Goal: Transaction & Acquisition: Purchase product/service

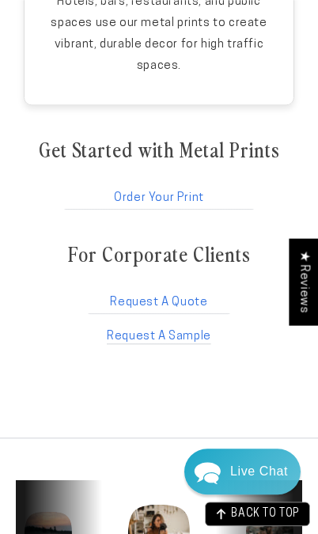
scroll to position [3165, 0]
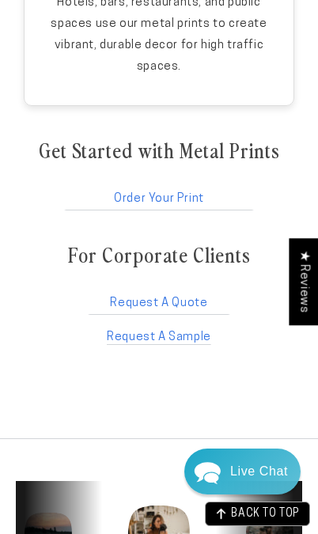
click at [184, 180] on link "Order Your Print" at bounding box center [159, 195] width 193 height 30
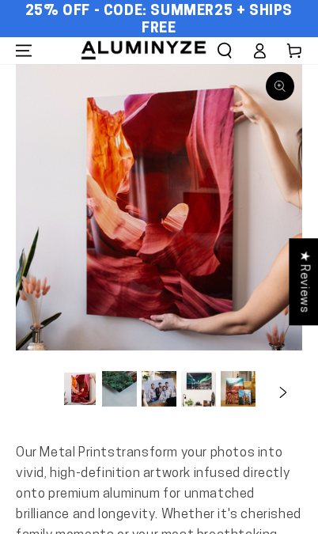
select select "**********"
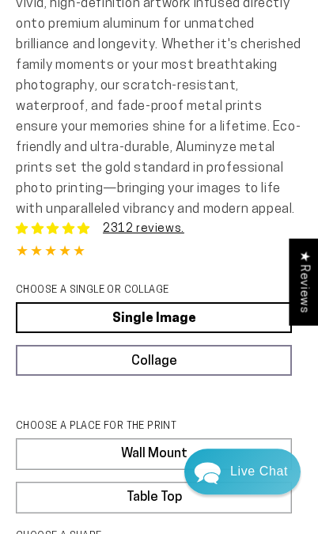
scroll to position [470, 0]
click at [211, 333] on link "Single Image" at bounding box center [154, 317] width 276 height 31
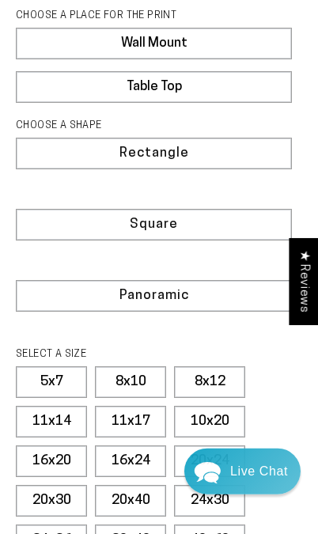
scroll to position [902, 0]
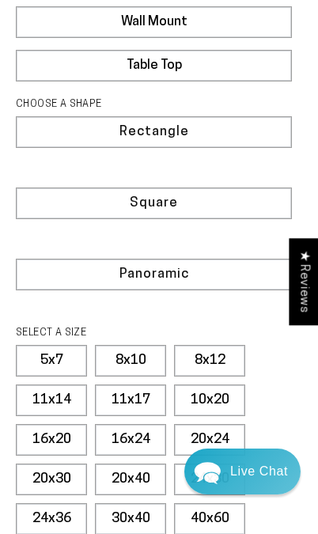
click at [65, 416] on label "11x14" at bounding box center [51, 401] width 71 height 32
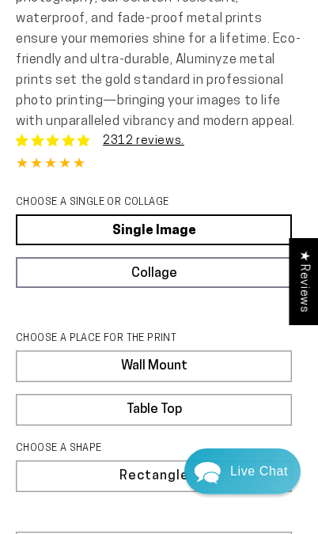
scroll to position [553, 0]
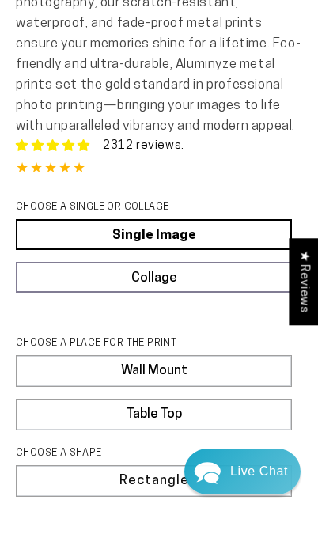
click at [231, 250] on link "Single Image" at bounding box center [154, 234] width 276 height 31
click at [180, 249] on link "Single Image" at bounding box center [154, 234] width 276 height 31
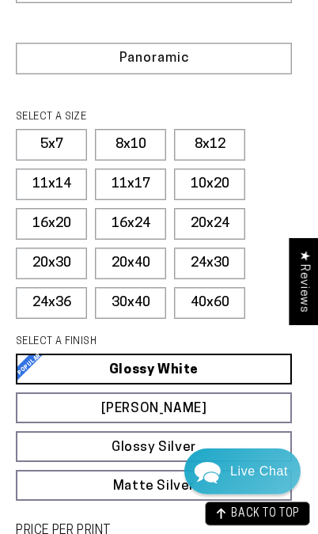
scroll to position [1119, 0]
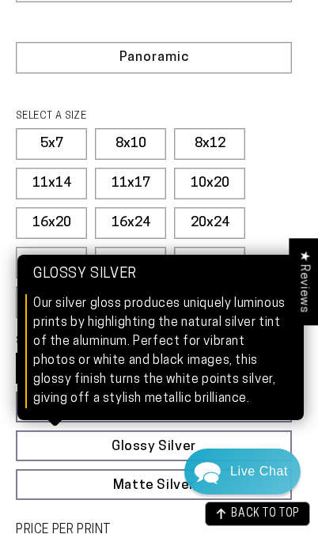
click at [266, 461] on link "Glossy Silver Glossy Silver Our silver gloss produces uniquely luminous prints …" at bounding box center [154, 445] width 276 height 31
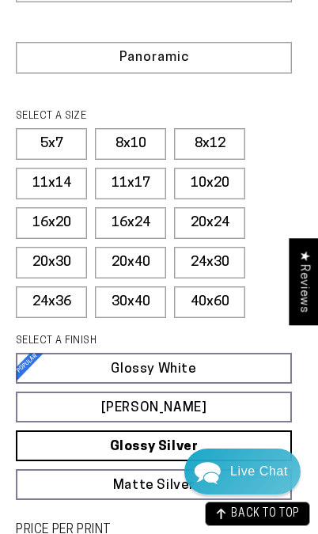
click at [280, 228] on fieldset "SELECT A SIZE Learn more 5x7 8x10" at bounding box center [154, 217] width 276 height 218
click at [198, 384] on link "Glossy White Glossy White Our bright white glossy surface increases color satur…" at bounding box center [154, 368] width 276 height 31
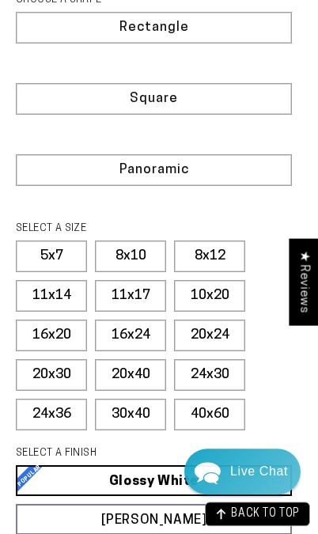
scroll to position [995, 0]
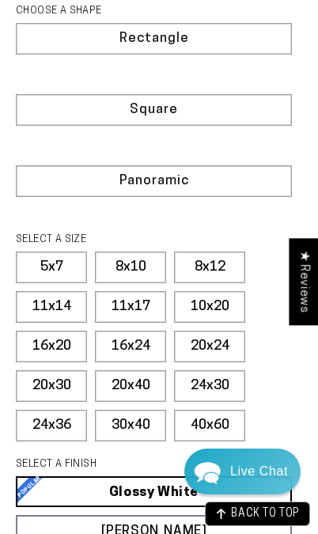
click at [228, 197] on label "Panoramic" at bounding box center [154, 181] width 276 height 32
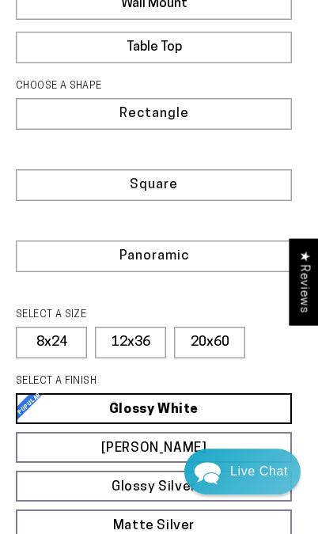
scroll to position [920, 0]
click at [226, 127] on label "Rectangle" at bounding box center [154, 114] width 276 height 32
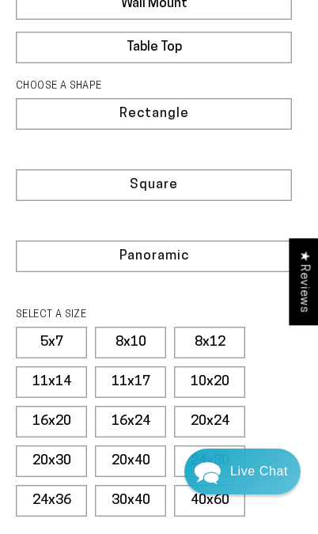
click at [58, 398] on label "11x14" at bounding box center [51, 382] width 71 height 32
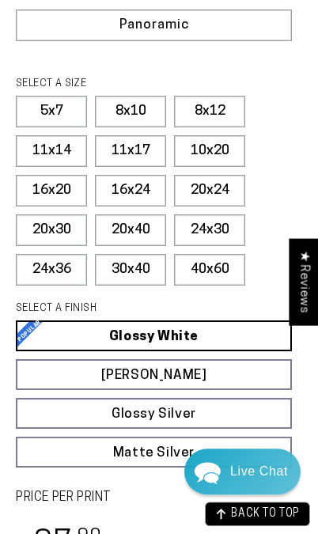
scroll to position [1151, 0]
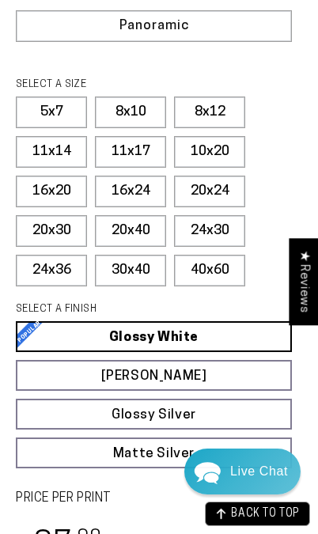
click at [220, 128] on label "8x12" at bounding box center [209, 113] width 71 height 32
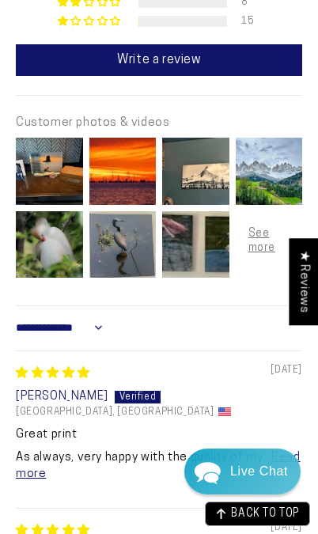
scroll to position [1977, 0]
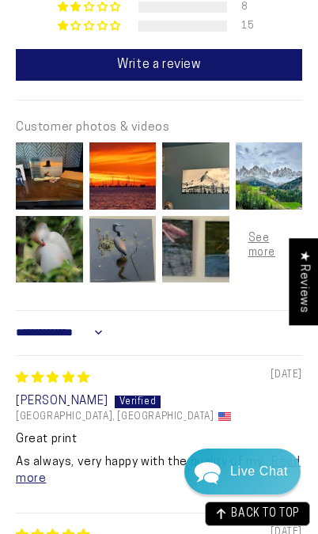
click at [251, 267] on div at bounding box center [270, 250] width 74 height 74
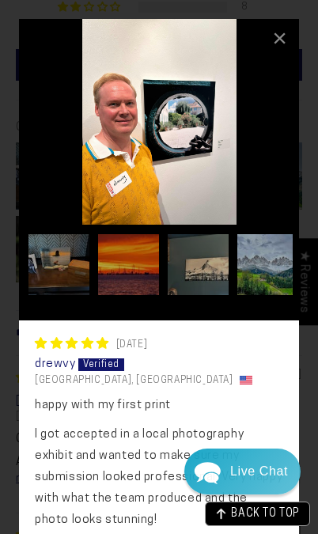
scroll to position [0, 0]
click at [263, 129] on img at bounding box center [159, 122] width 280 height 206
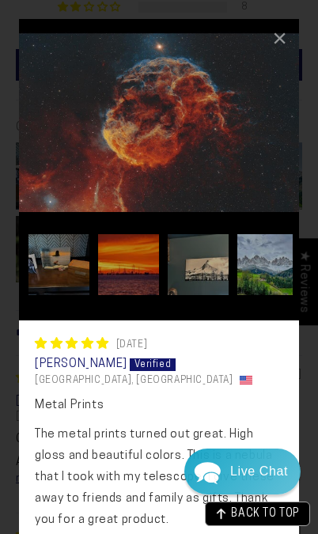
scroll to position [0, 468]
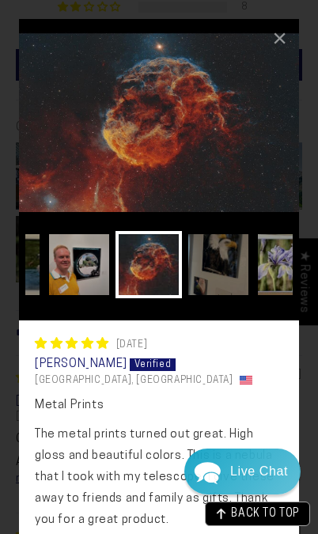
click at [274, 36] on div "×" at bounding box center [280, 38] width 38 height 38
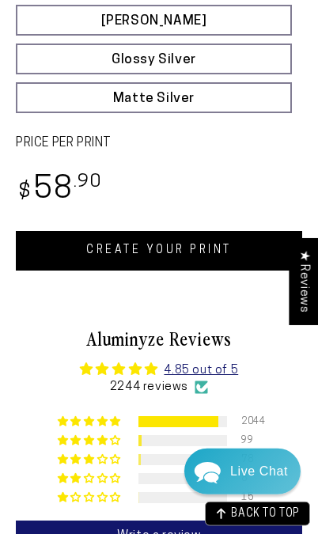
scroll to position [1507, 0]
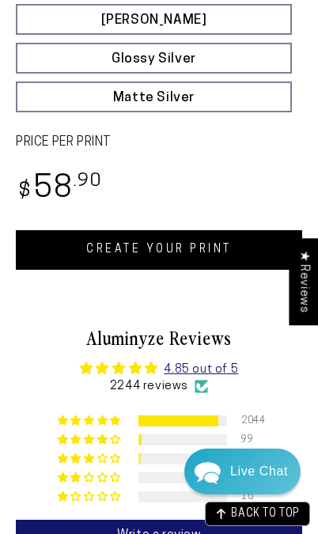
click at [208, 267] on link "CREATE YOUR PRINT" at bounding box center [159, 250] width 286 height 40
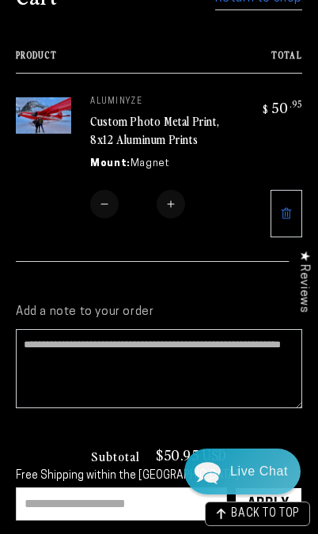
scroll to position [121, 0]
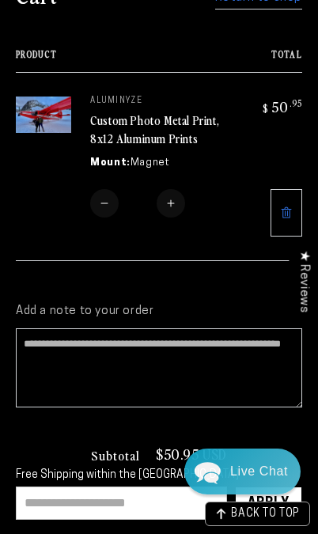
click at [97, 509] on input "text" at bounding box center [121, 503] width 211 height 33
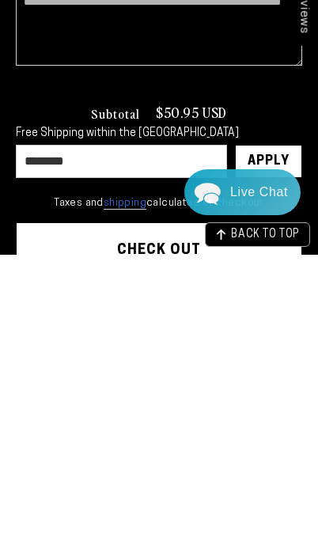
type input "********"
click at [287, 425] on div "Apply" at bounding box center [269, 441] width 42 height 32
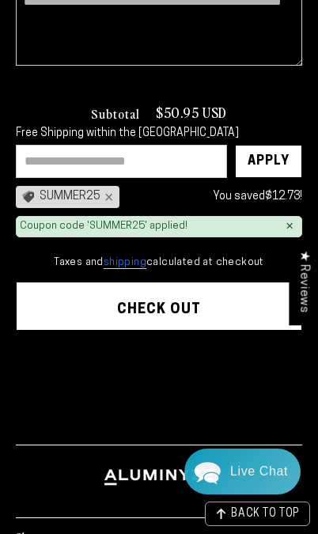
click at [248, 300] on button "Check out" at bounding box center [159, 305] width 285 height 47
